Goal: Task Accomplishment & Management: Complete application form

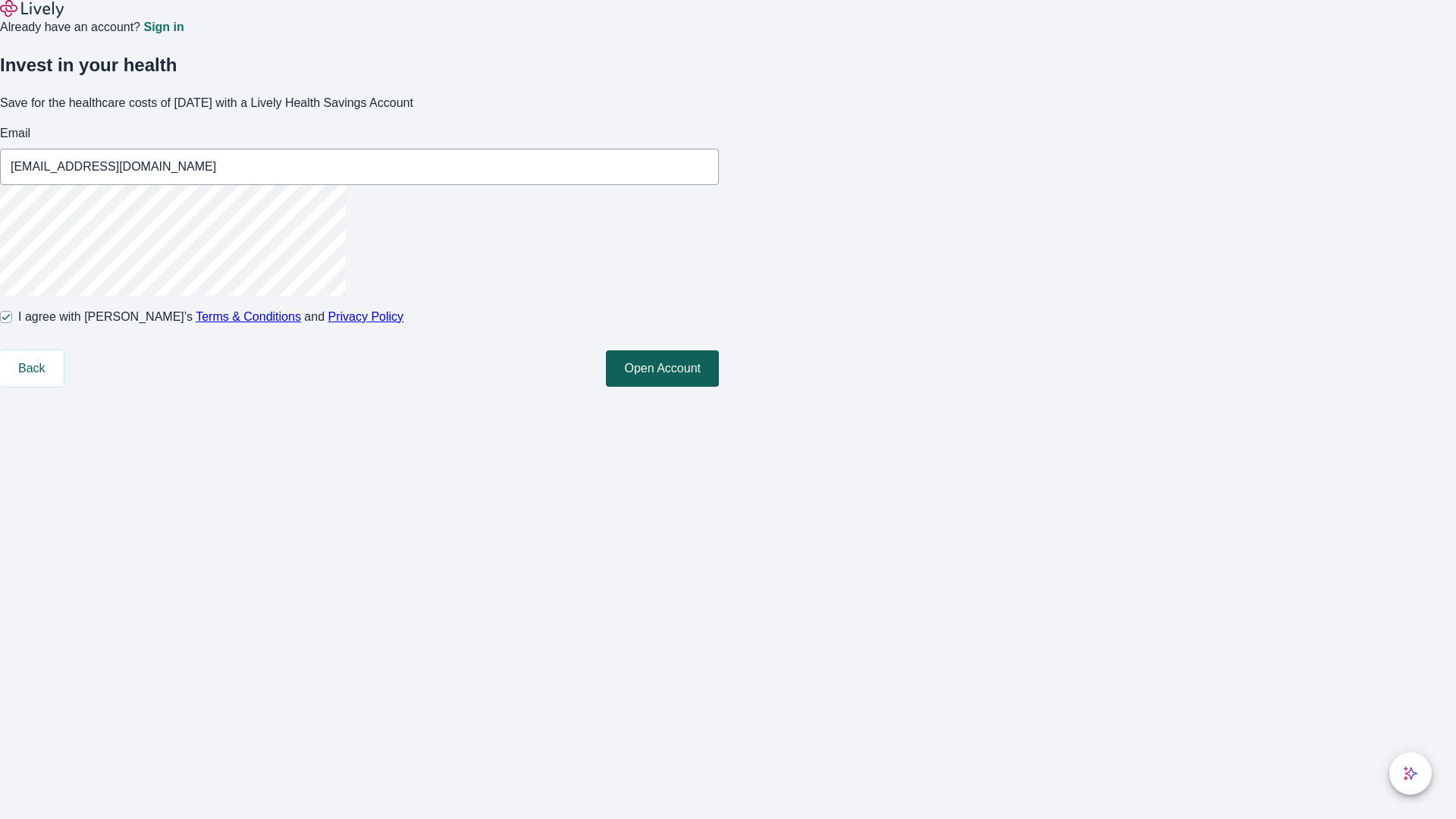
click at [719, 387] on button "Open Account" at bounding box center [662, 368] width 113 height 36
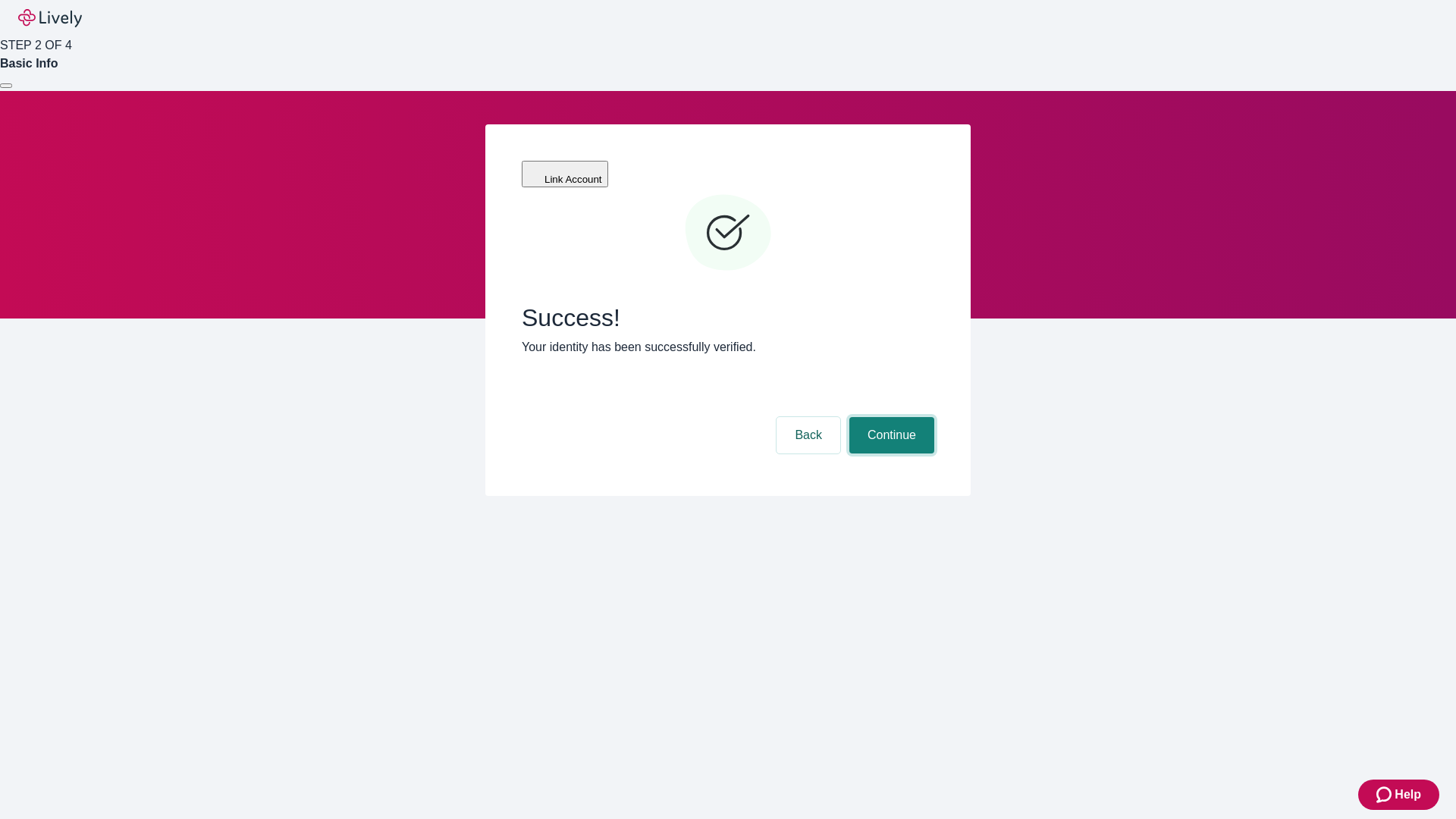
click at [889, 417] on button "Continue" at bounding box center [891, 435] width 85 height 36
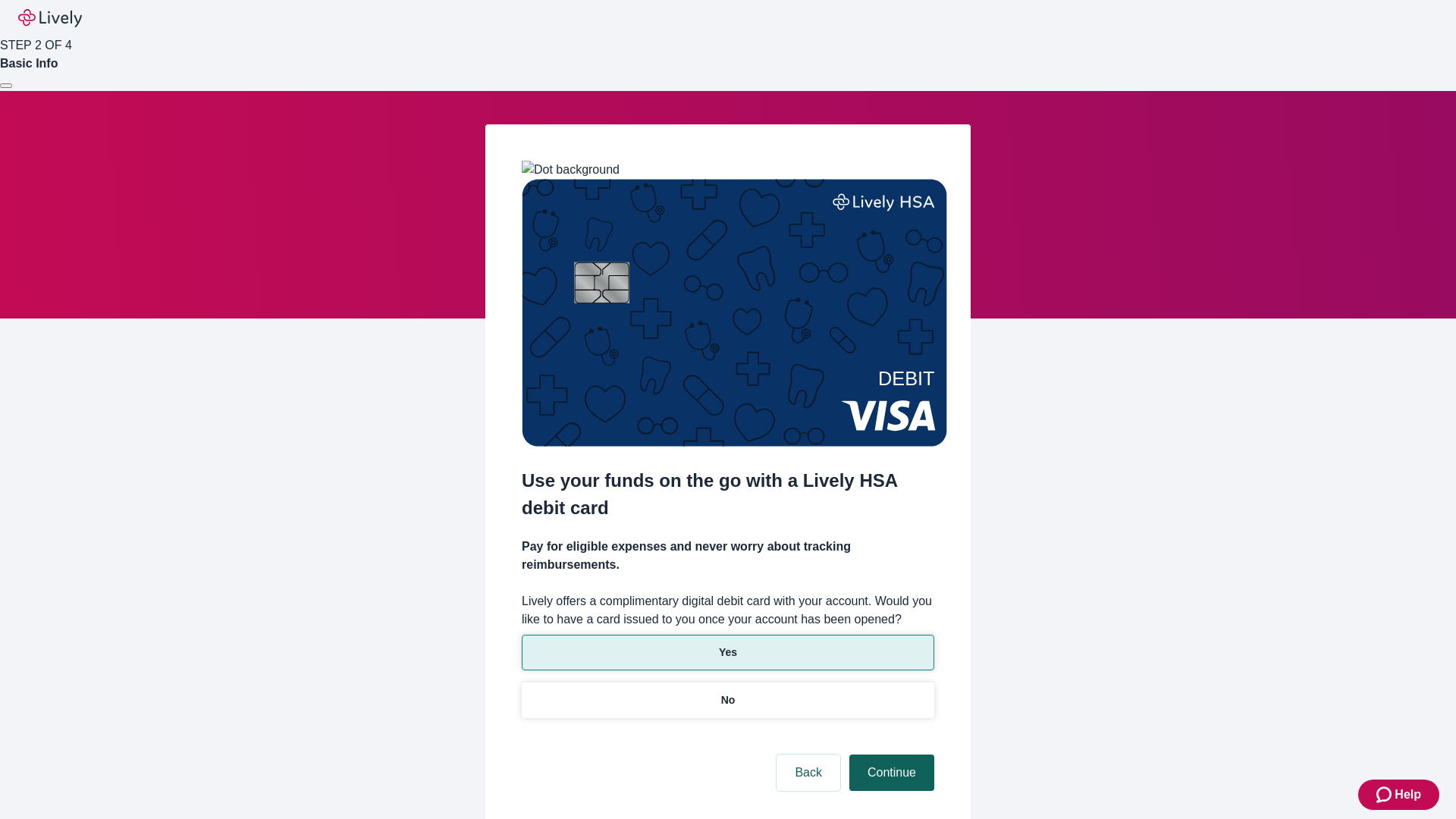
click at [728, 693] on p "No" at bounding box center [728, 700] width 15 height 16
click at [889, 755] on button "Continue" at bounding box center [891, 772] width 85 height 36
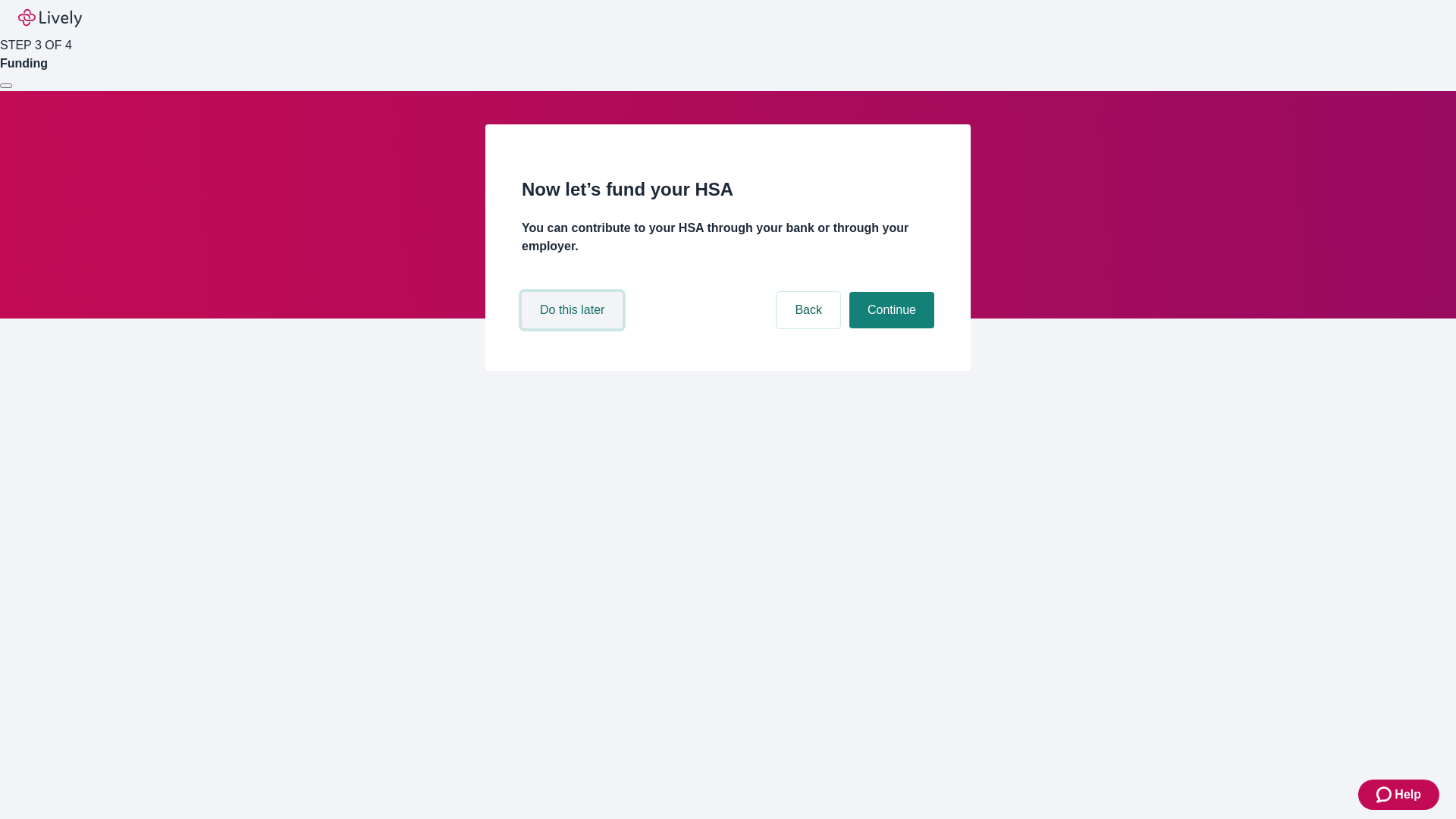
click at [574, 329] on button "Do this later" at bounding box center [572, 309] width 101 height 36
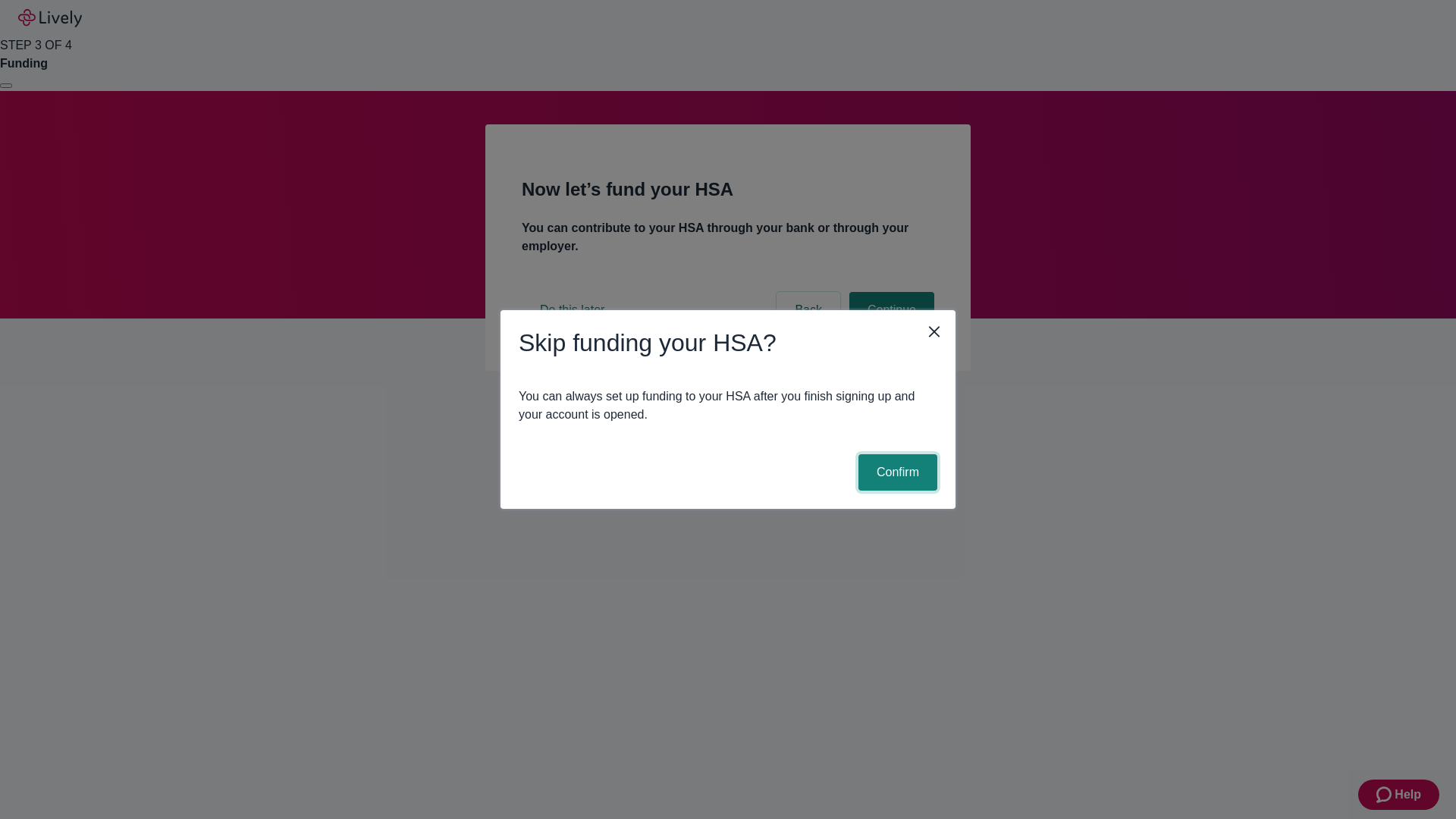
click at [896, 473] on button "Confirm" at bounding box center [897, 472] width 79 height 36
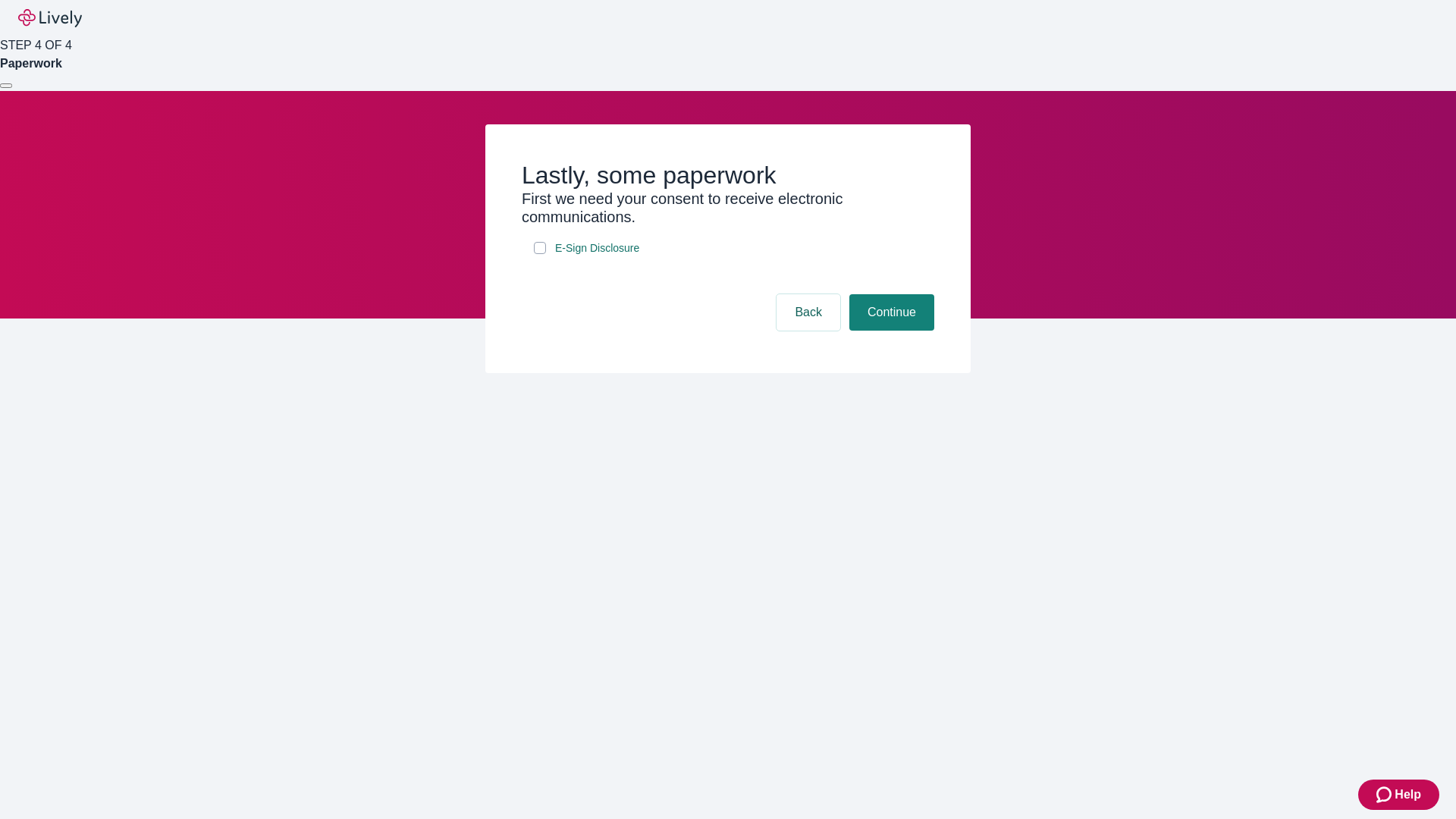
click at [540, 254] on input "E-Sign Disclosure" at bounding box center [540, 248] width 12 height 12
checkbox input "true"
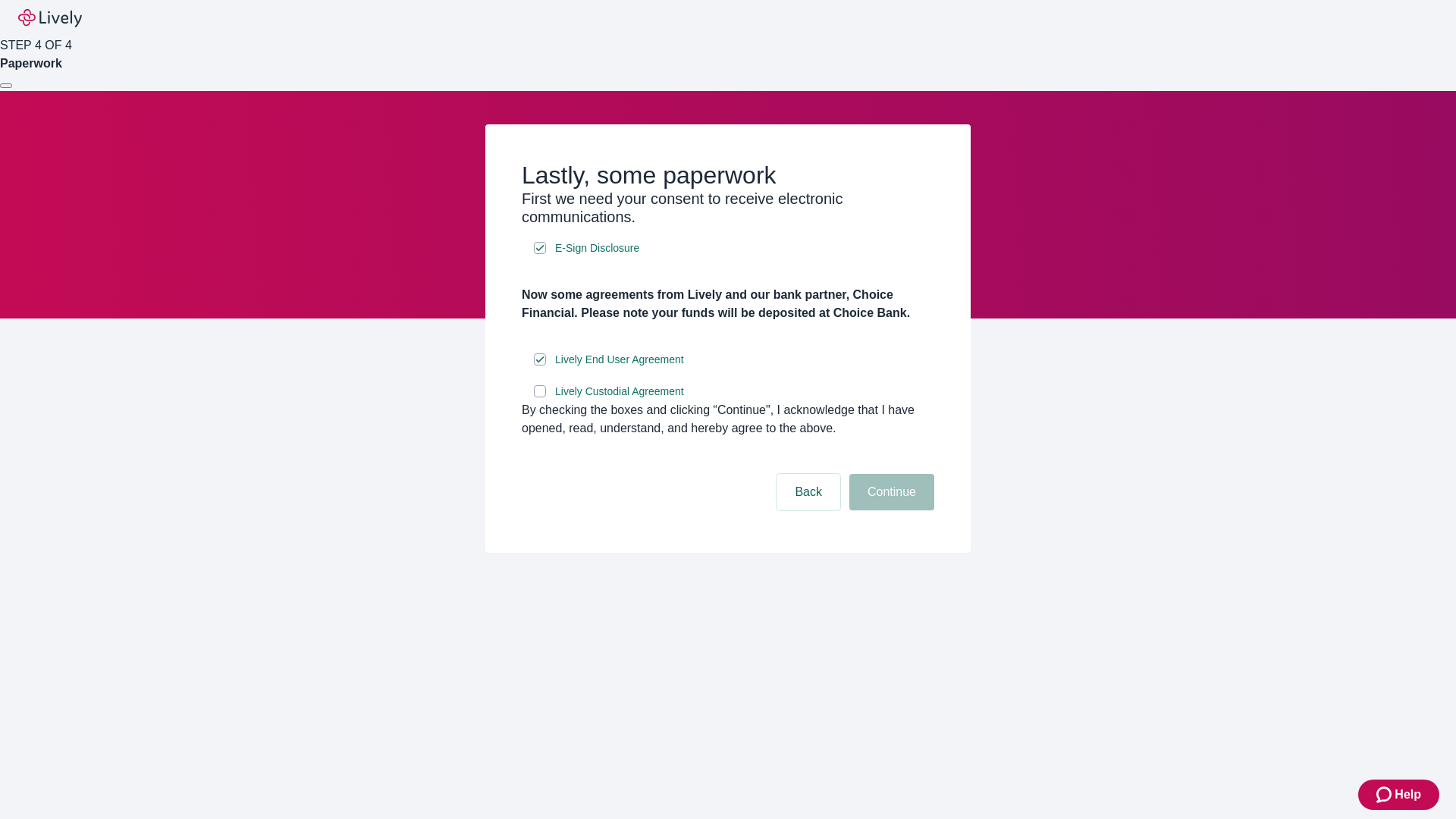
click at [540, 397] on input "Lively Custodial Agreement" at bounding box center [540, 391] width 12 height 12
checkbox input "true"
click at [889, 511] on button "Continue" at bounding box center [891, 491] width 85 height 36
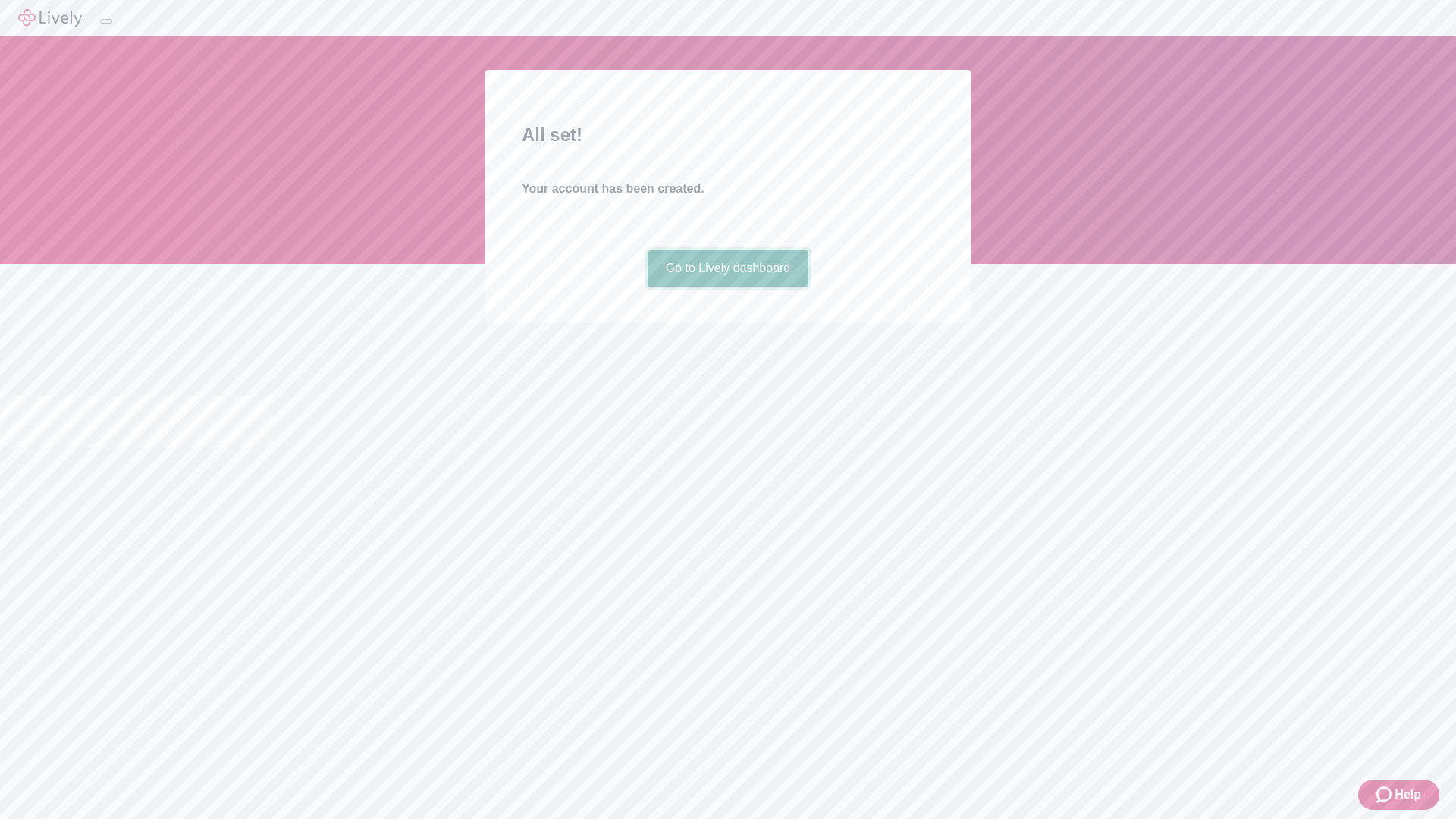
click at [728, 287] on link "Go to Lively dashboard" at bounding box center [728, 267] width 161 height 36
